Goal: Register for event/course

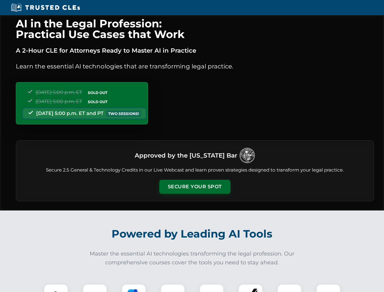
click at [195, 187] on button "Secure Your Spot" at bounding box center [194, 187] width 71 height 14
click at [56, 288] on img at bounding box center [56, 297] width 18 height 18
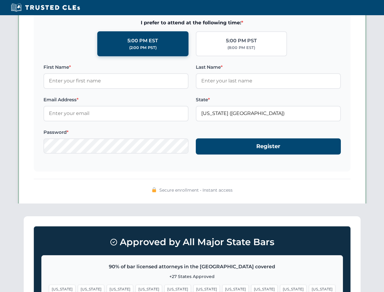
click at [222, 288] on span "[US_STATE]" at bounding box center [235, 289] width 26 height 9
click at [280, 288] on span "[US_STATE]" at bounding box center [293, 289] width 26 height 9
